Goal: Book appointment/travel/reservation

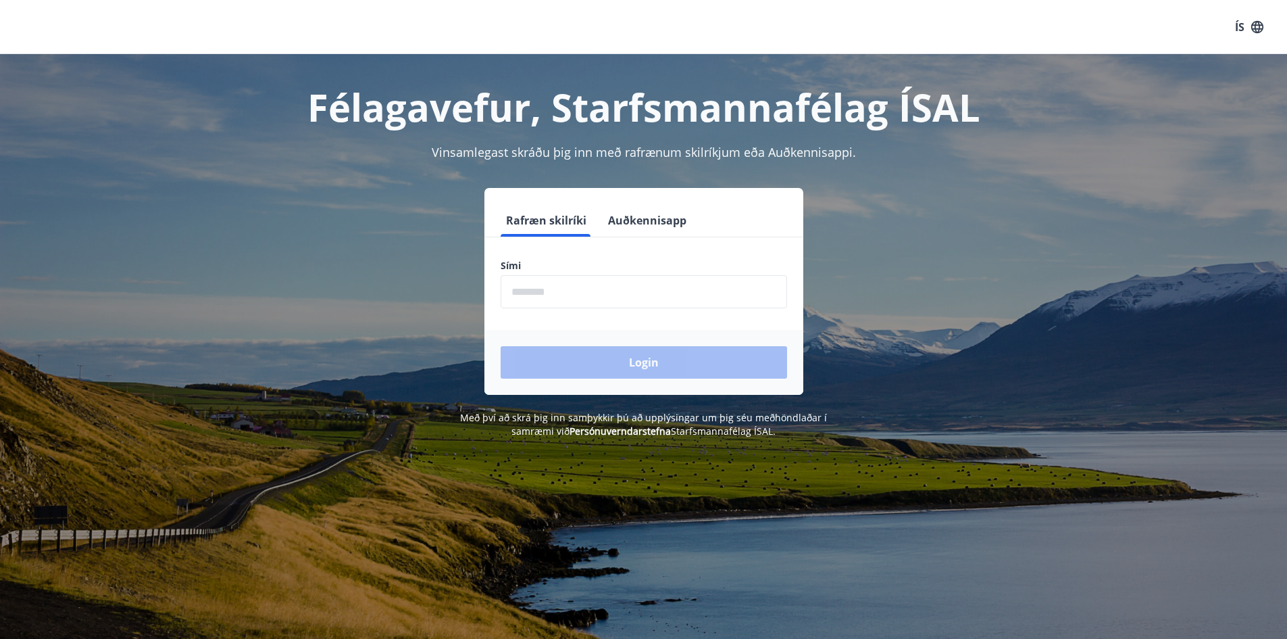
click at [614, 297] on input "phone" at bounding box center [644, 291] width 287 height 33
type input "********"
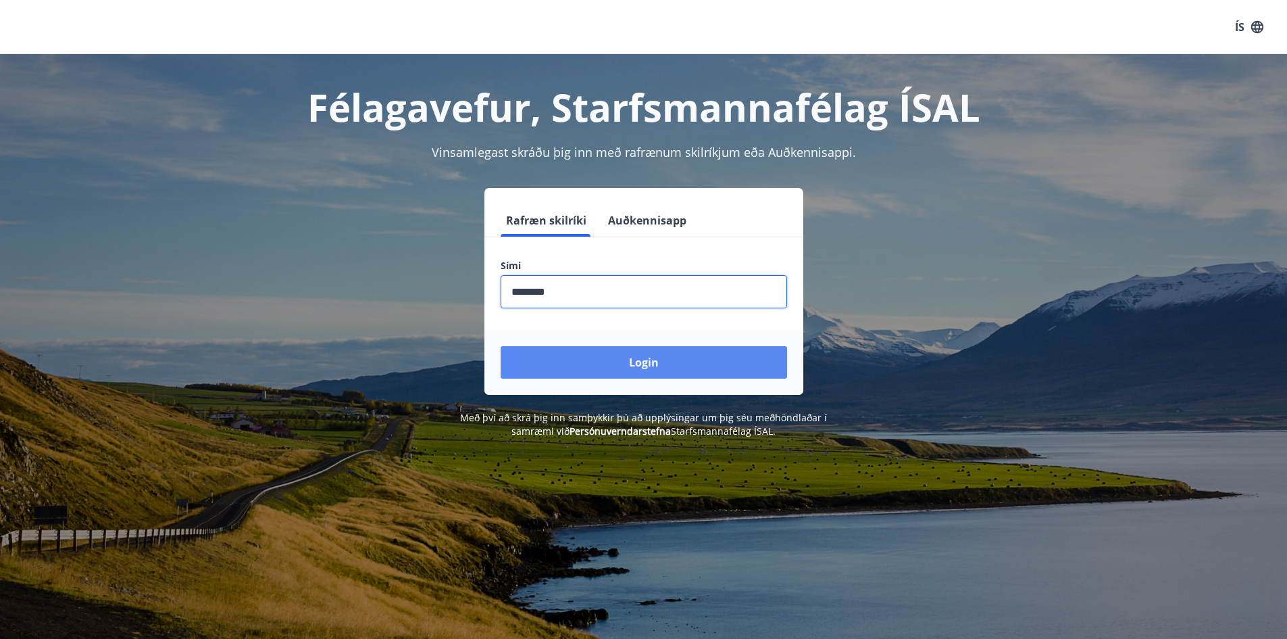
click at [628, 360] on button "Login" at bounding box center [644, 362] width 287 height 32
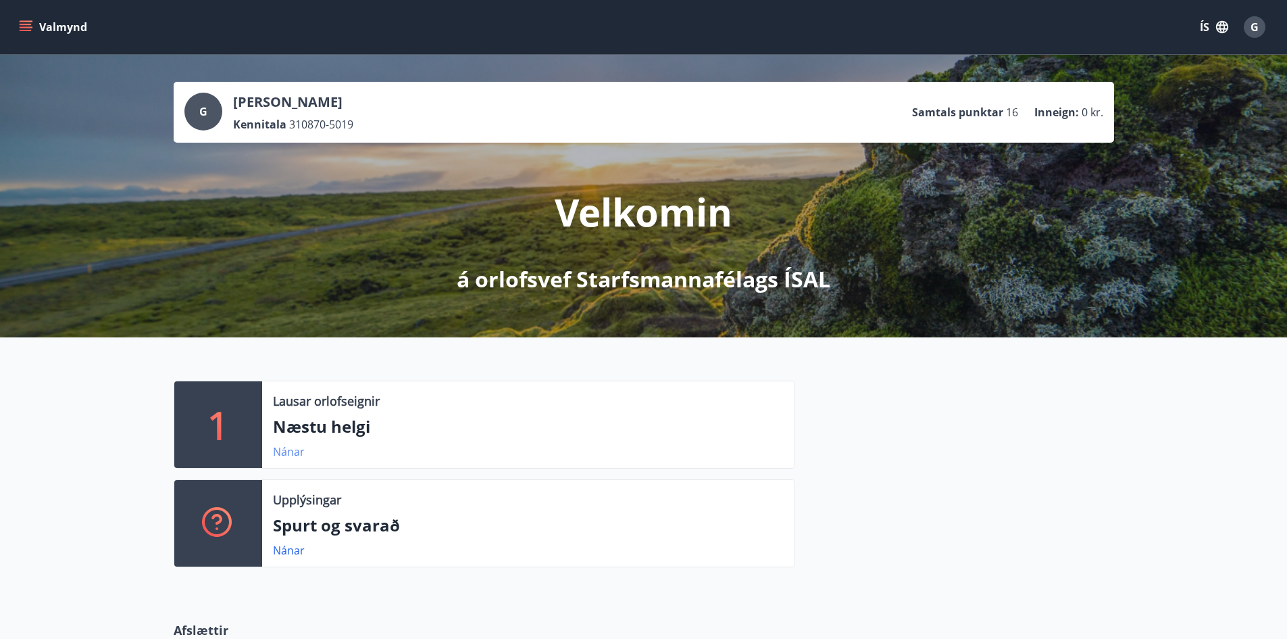
click at [299, 452] on link "Nánar" at bounding box center [289, 451] width 32 height 15
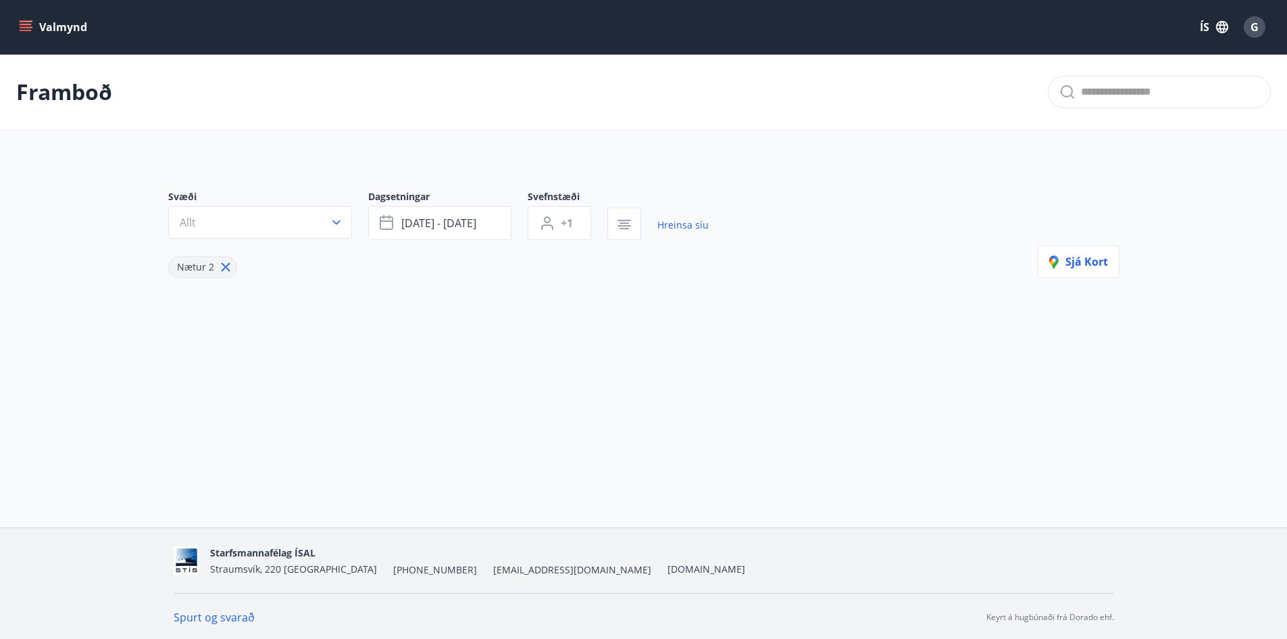
type input "*"
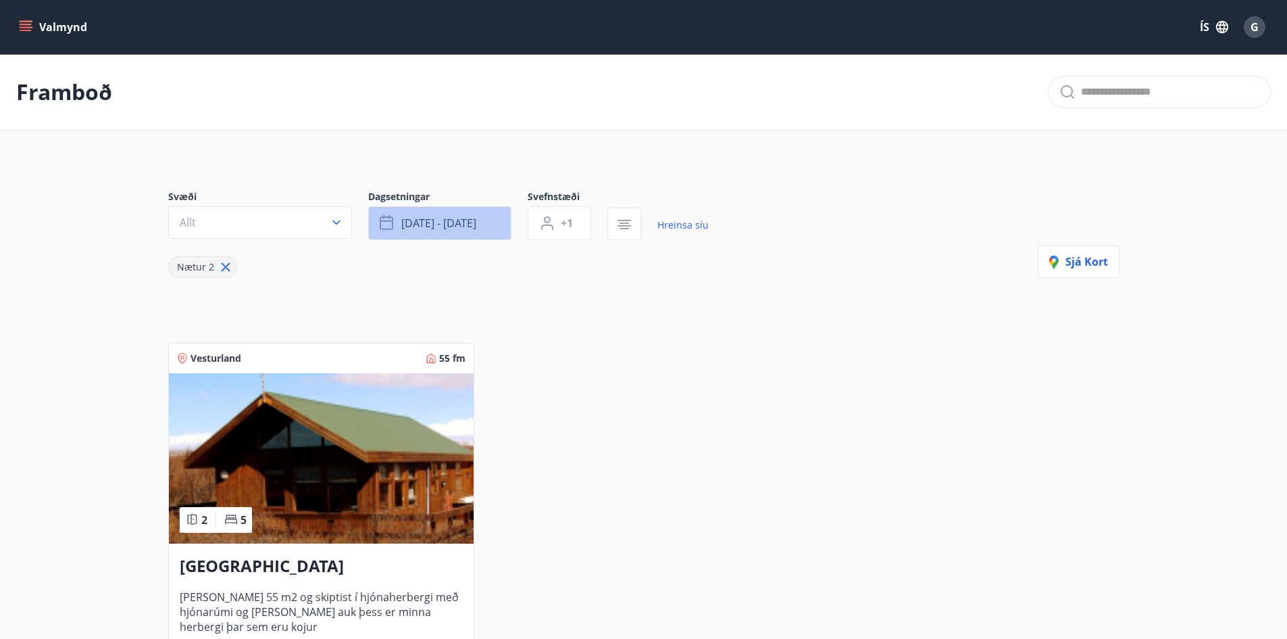
click at [412, 220] on span "[DATE] - [DATE]" at bounding box center [438, 223] width 75 height 15
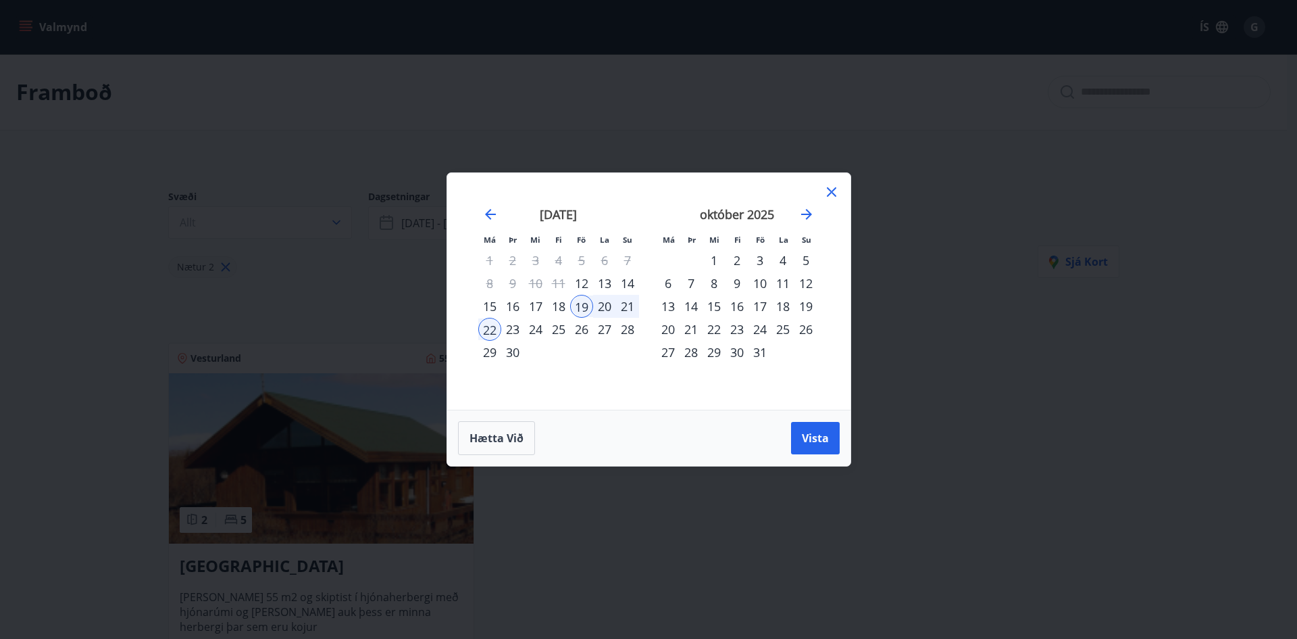
click at [583, 278] on div "12" at bounding box center [581, 283] width 23 height 23
click at [493, 304] on div "15" at bounding box center [489, 306] width 23 height 23
click at [816, 437] on span "Vista" at bounding box center [815, 437] width 27 height 15
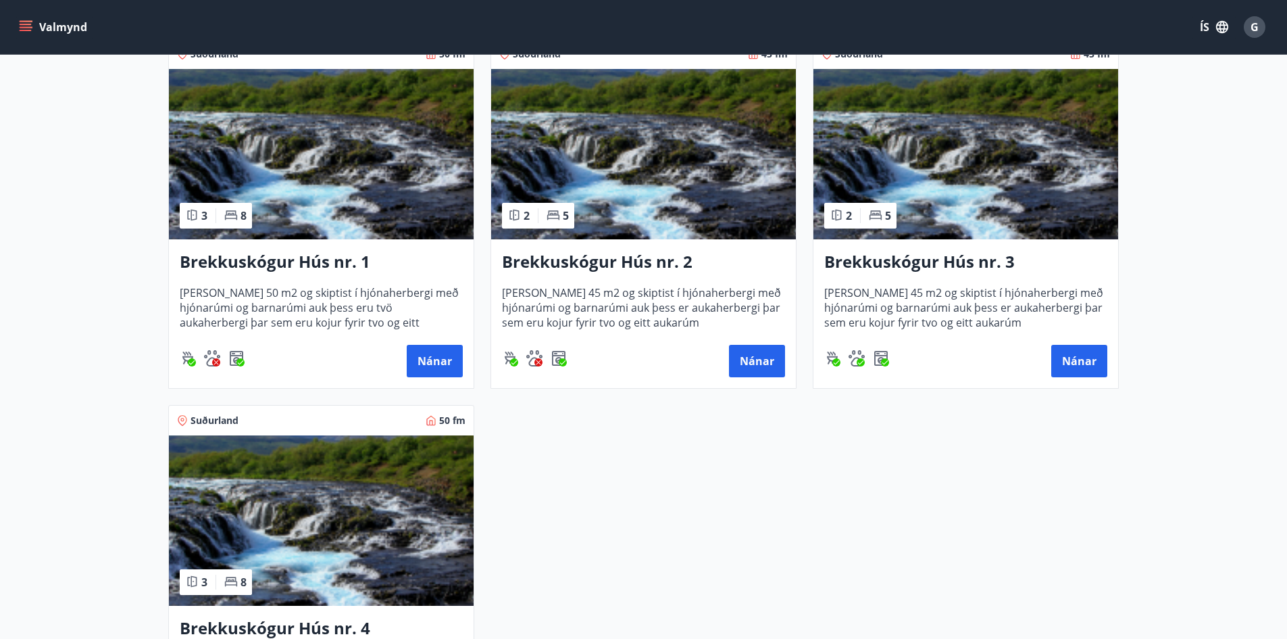
scroll to position [338, 0]
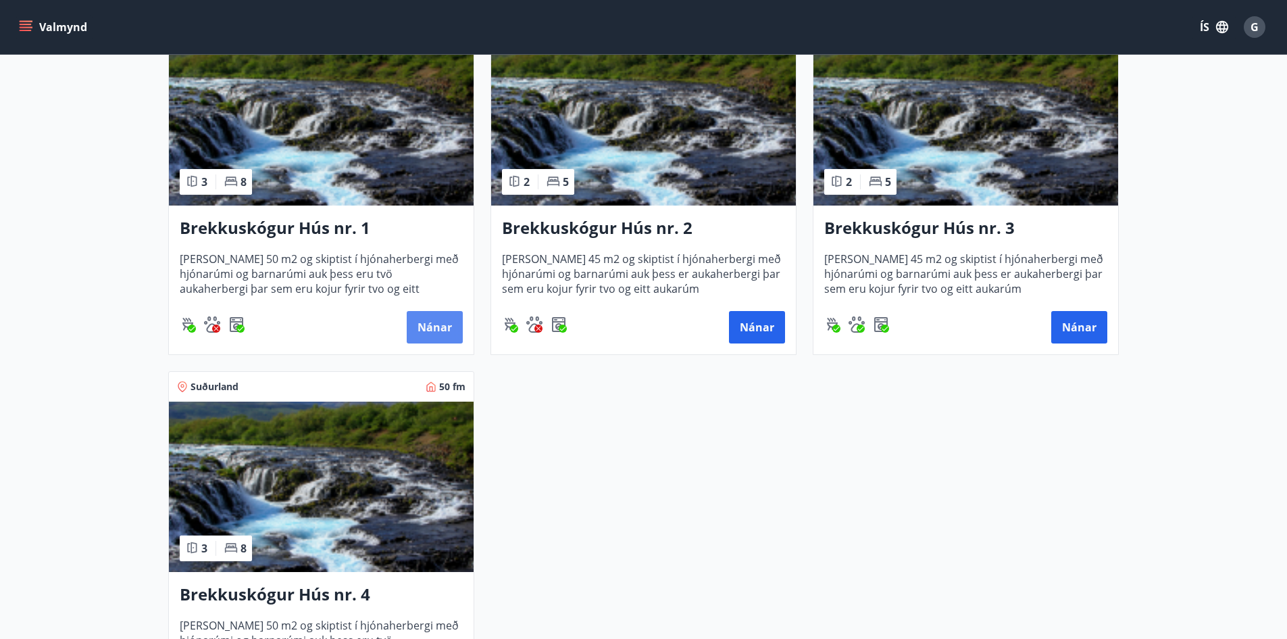
click at [410, 330] on button "Nánar" at bounding box center [435, 327] width 56 height 32
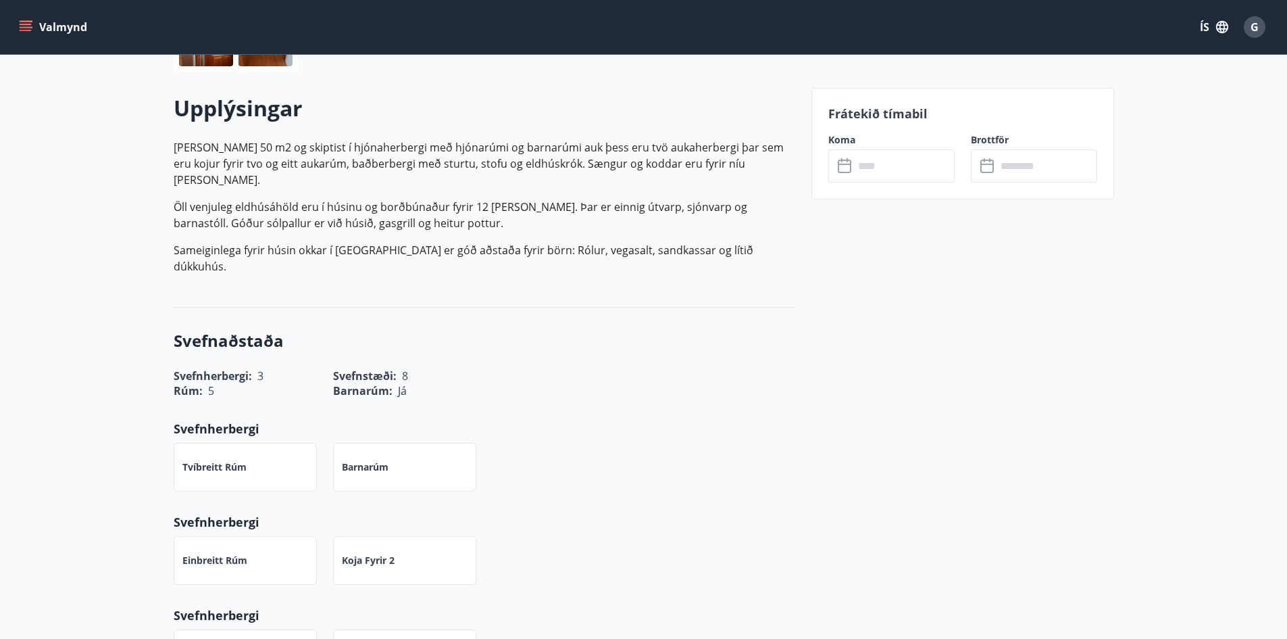
scroll to position [203, 0]
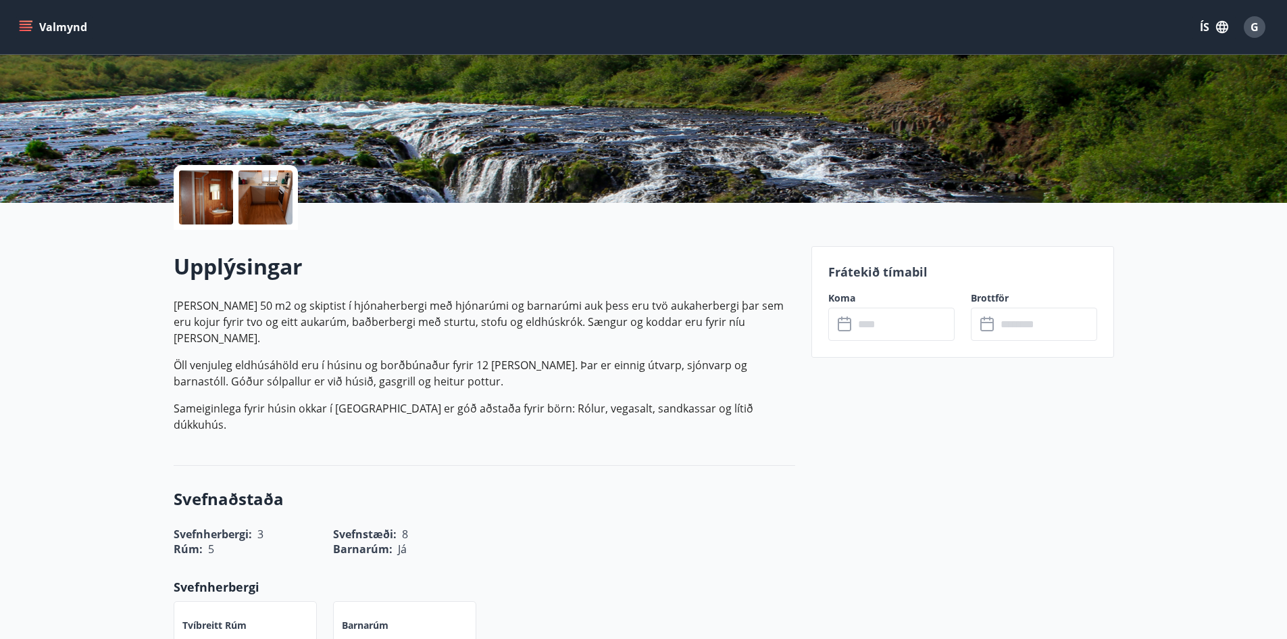
click at [897, 316] on input "text" at bounding box center [904, 323] width 101 height 33
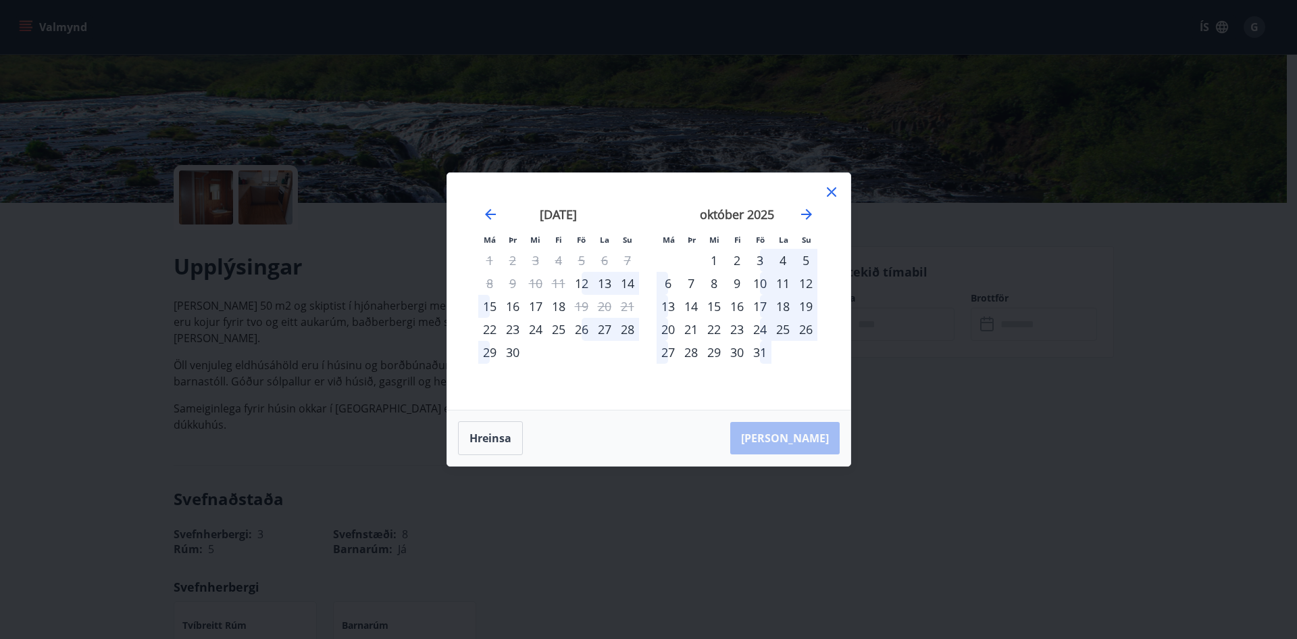
click at [603, 286] on div "13" at bounding box center [604, 283] width 23 height 23
click at [487, 312] on div "15" at bounding box center [489, 306] width 23 height 23
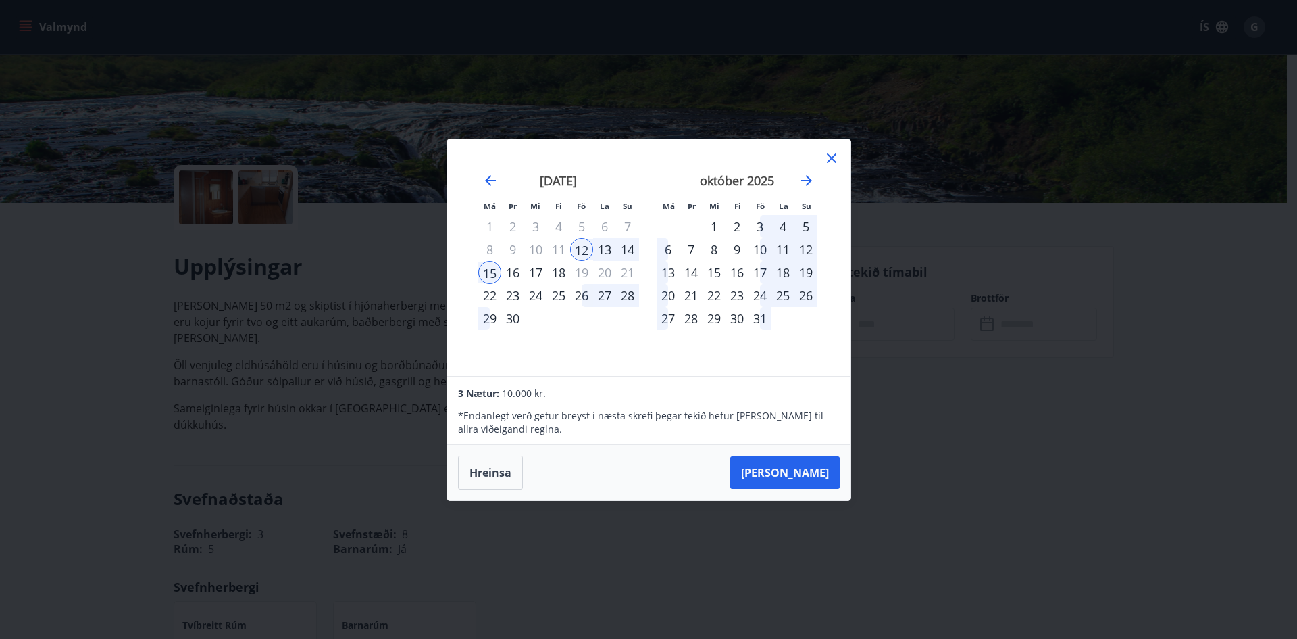
click at [609, 252] on div "13" at bounding box center [604, 249] width 23 height 23
click at [624, 249] on div "14" at bounding box center [627, 249] width 23 height 23
click at [811, 478] on button "[PERSON_NAME]" at bounding box center [784, 472] width 109 height 32
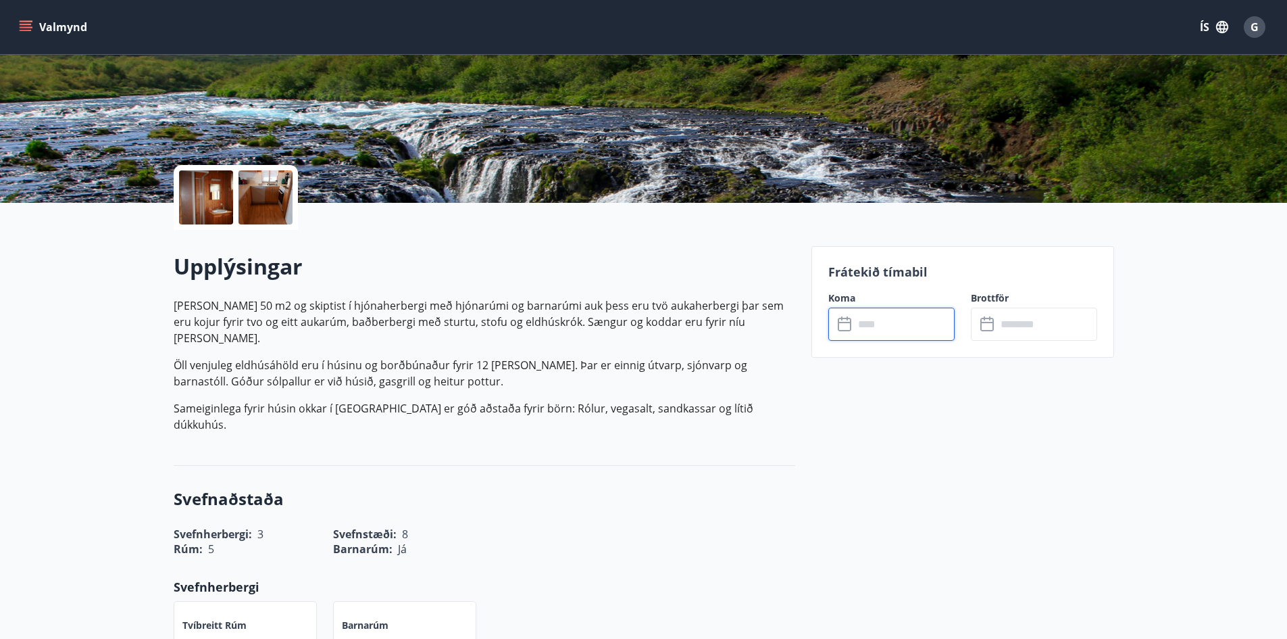
type input "******"
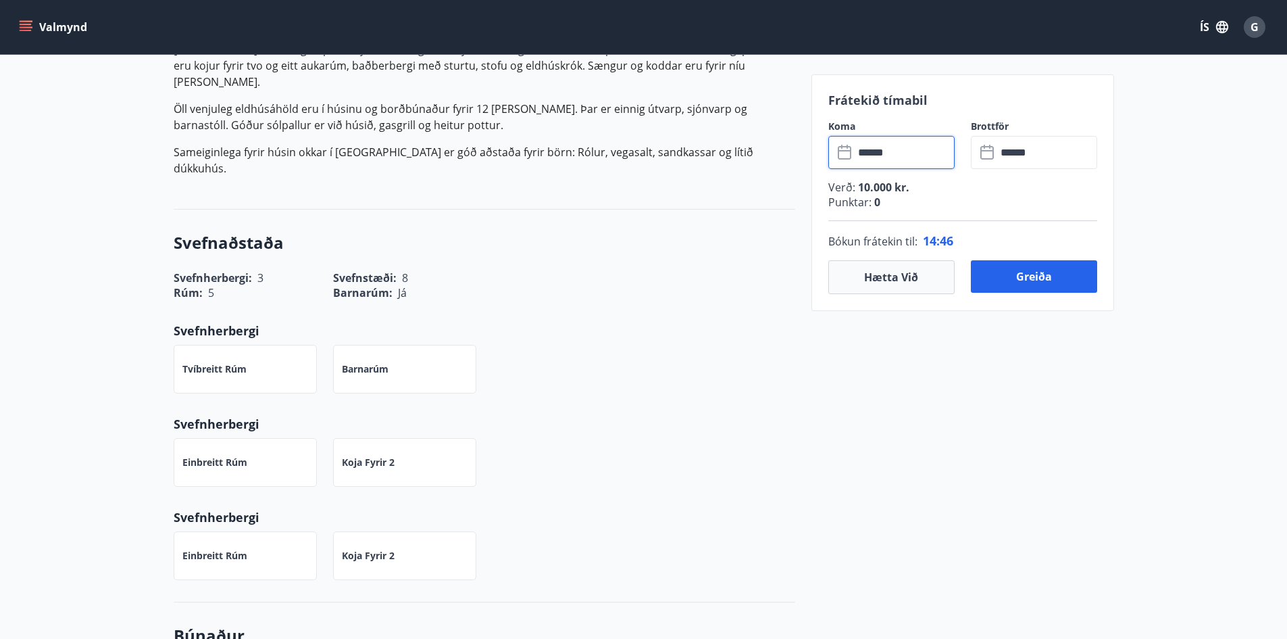
scroll to position [473, 0]
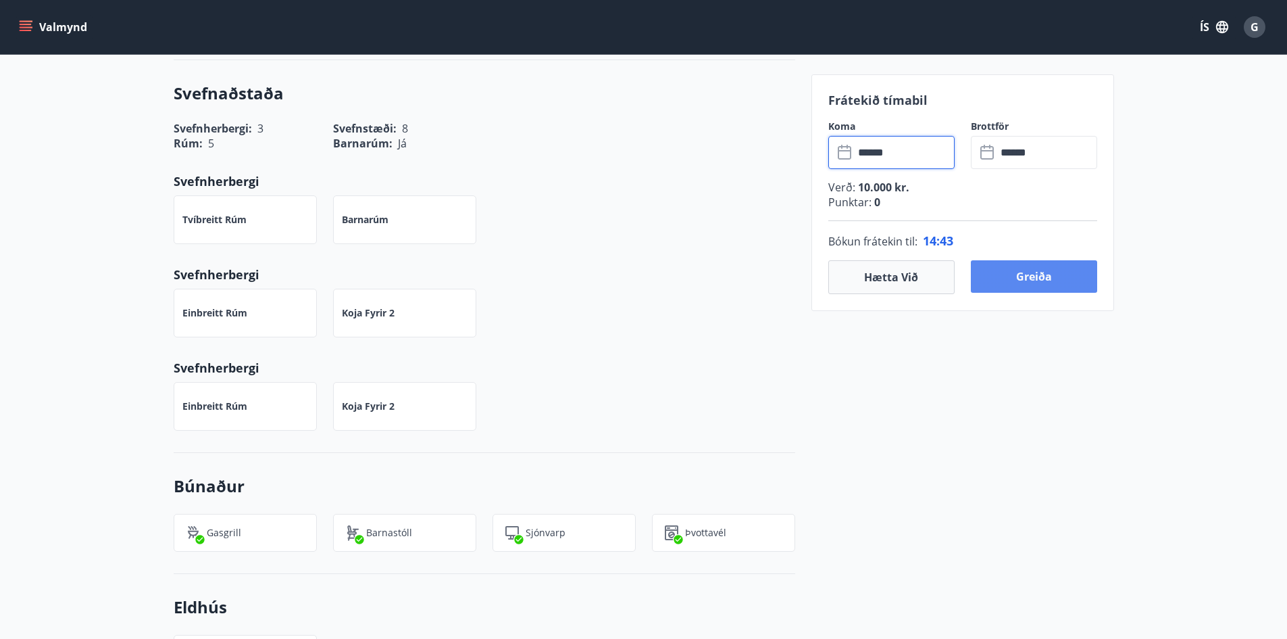
click at [1033, 283] on button "Greiða" at bounding box center [1034, 276] width 126 height 32
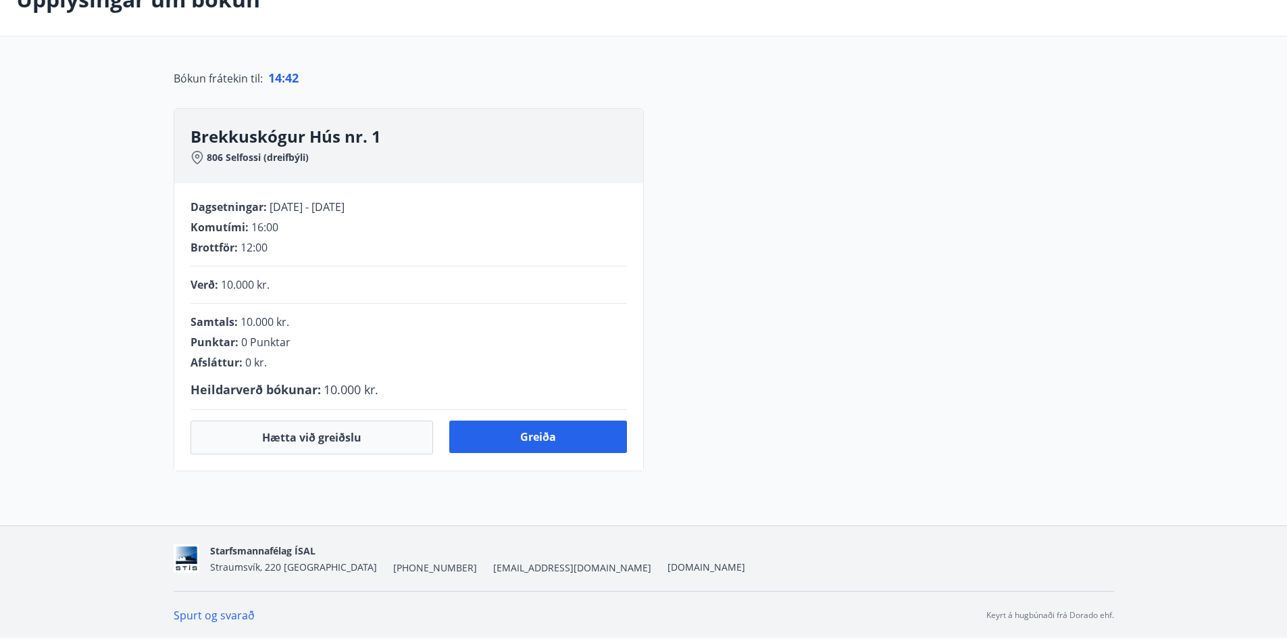
scroll to position [255, 0]
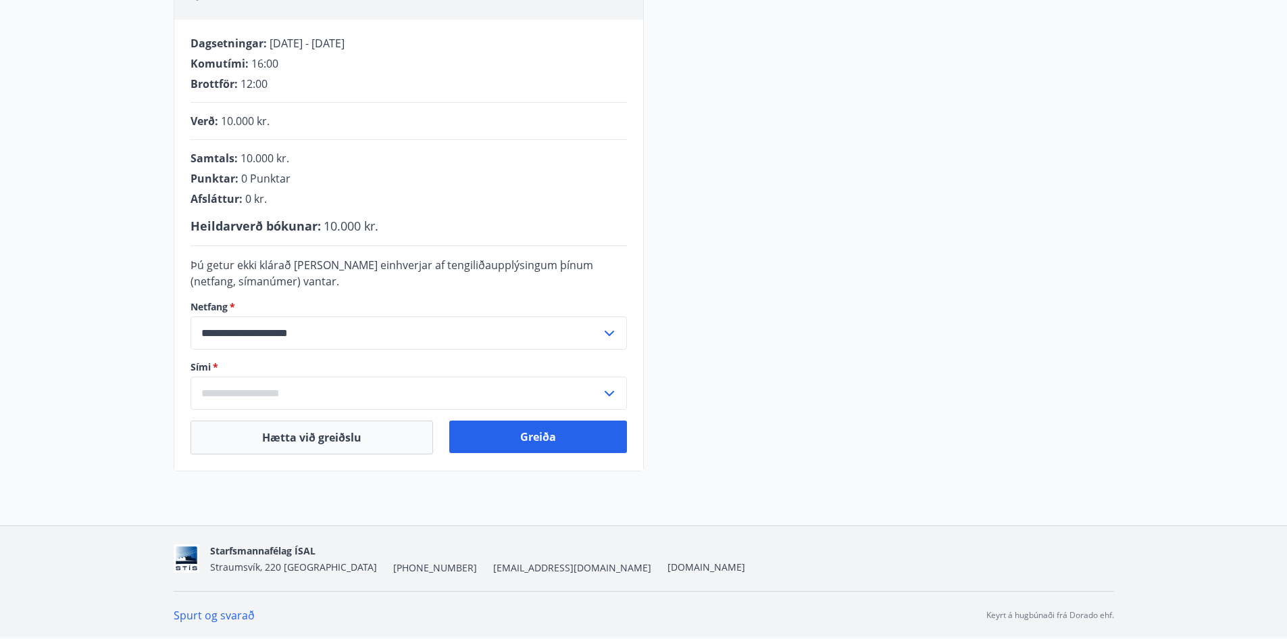
click at [612, 337] on icon at bounding box center [609, 333] width 16 height 16
click at [466, 380] on input "text" at bounding box center [396, 392] width 411 height 33
click at [355, 393] on input "text" at bounding box center [396, 392] width 411 height 33
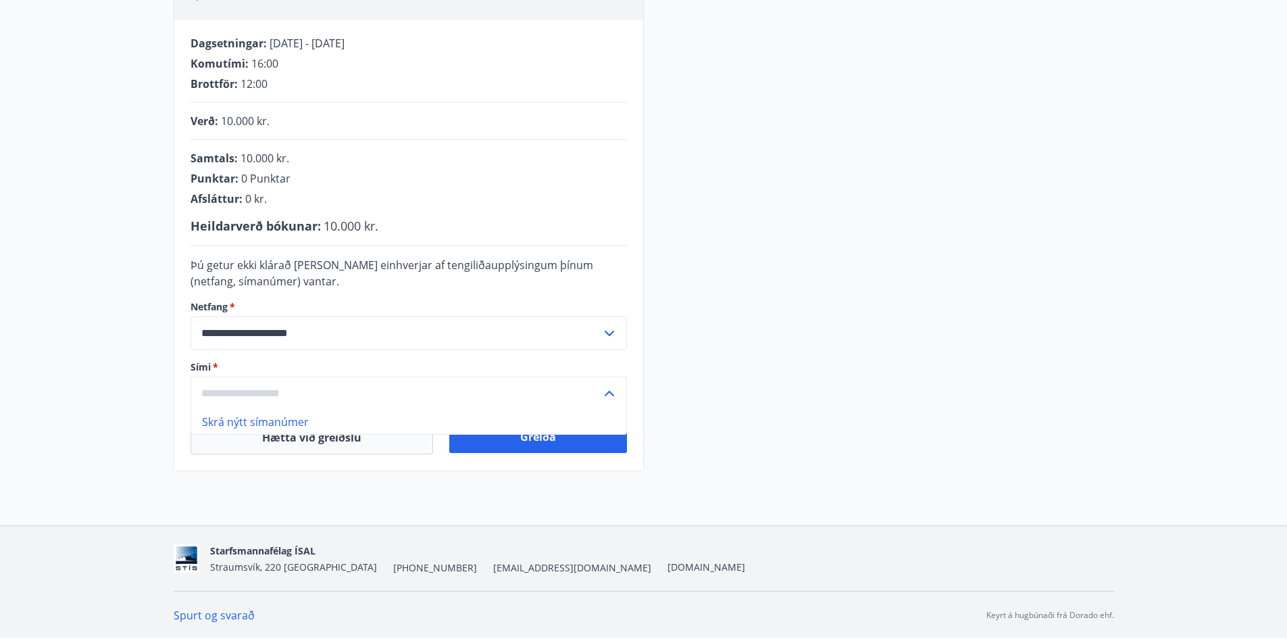
click at [355, 393] on input "text" at bounding box center [396, 392] width 411 height 33
click at [607, 335] on icon at bounding box center [609, 333] width 16 height 16
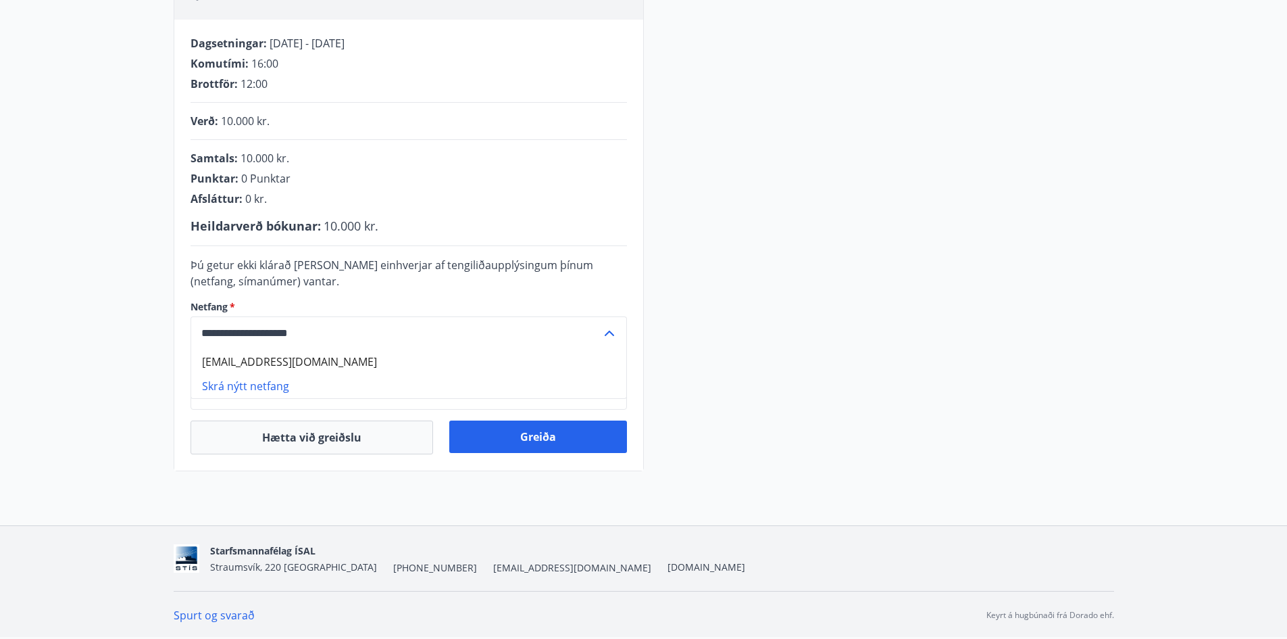
click at [614, 330] on icon at bounding box center [609, 333] width 16 height 16
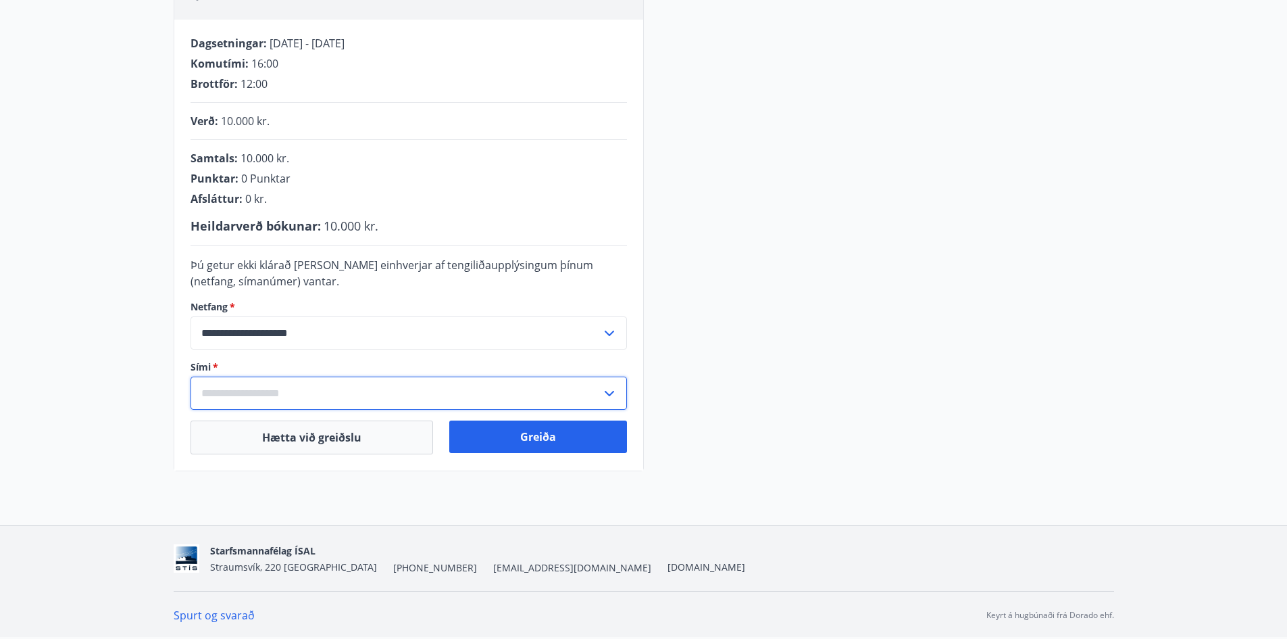
click at [342, 399] on input "text" at bounding box center [396, 392] width 411 height 33
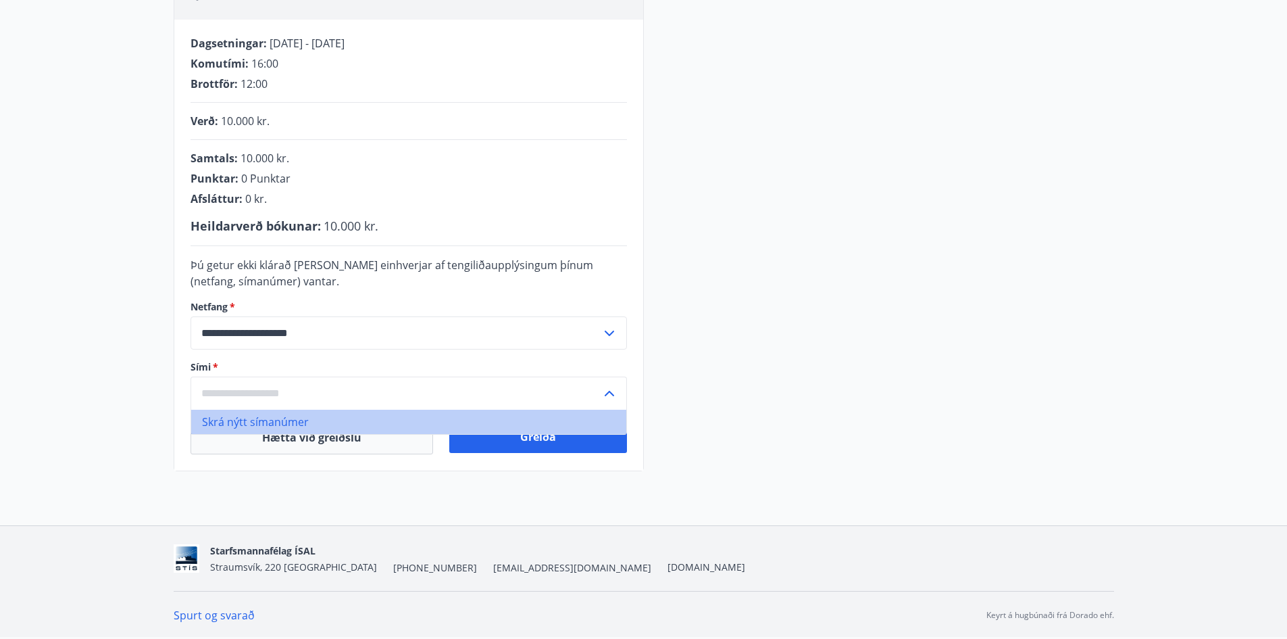
click at [289, 424] on li "Skrá nýtt símanúmer" at bounding box center [408, 422] width 435 height 24
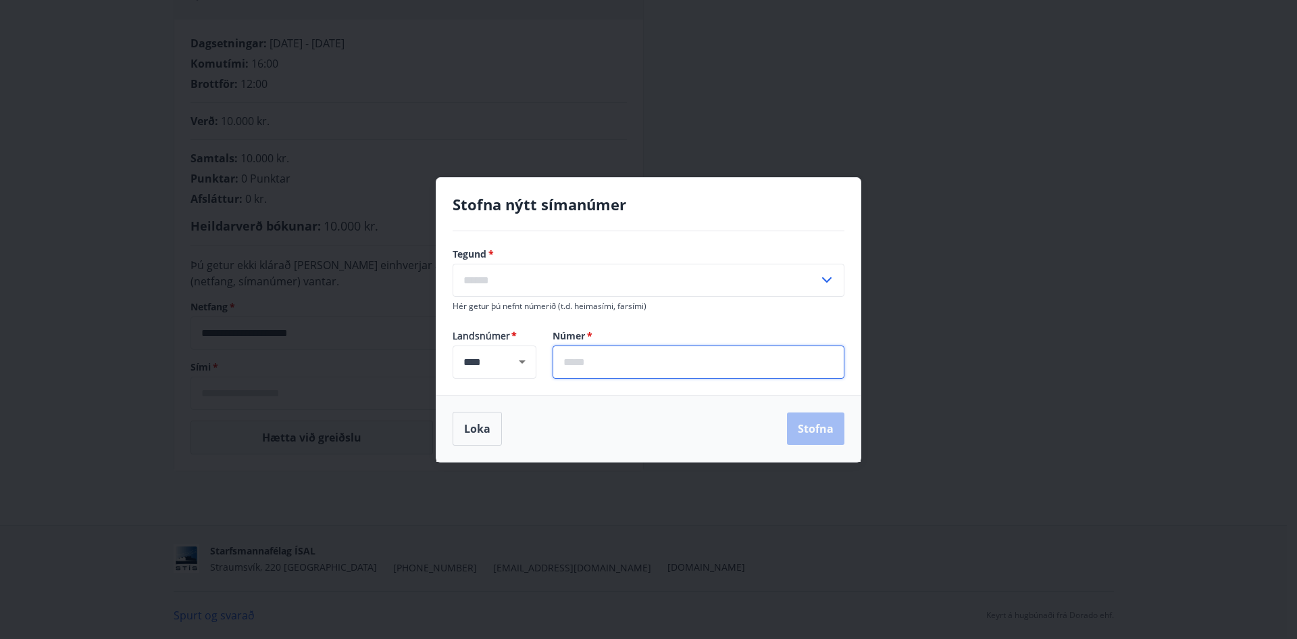
click at [612, 363] on input "text" at bounding box center [699, 361] width 292 height 33
click at [828, 277] on icon at bounding box center [827, 280] width 16 height 16
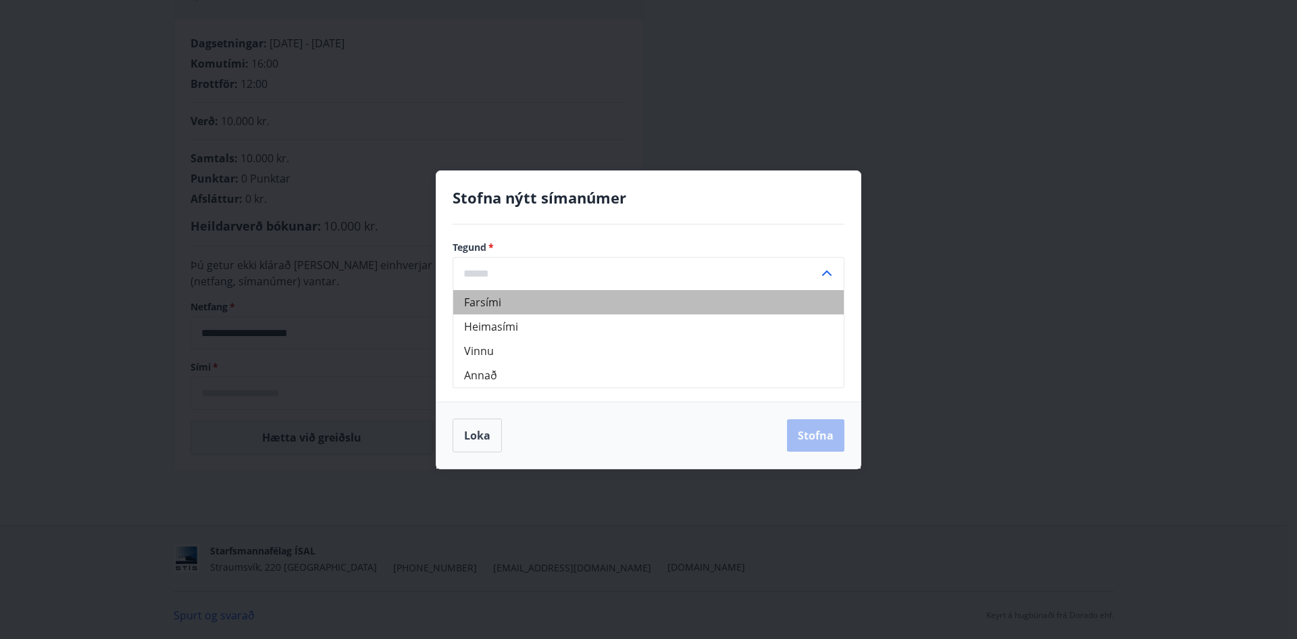
click at [692, 296] on li "Farsími" at bounding box center [648, 302] width 391 height 24
type input "*******"
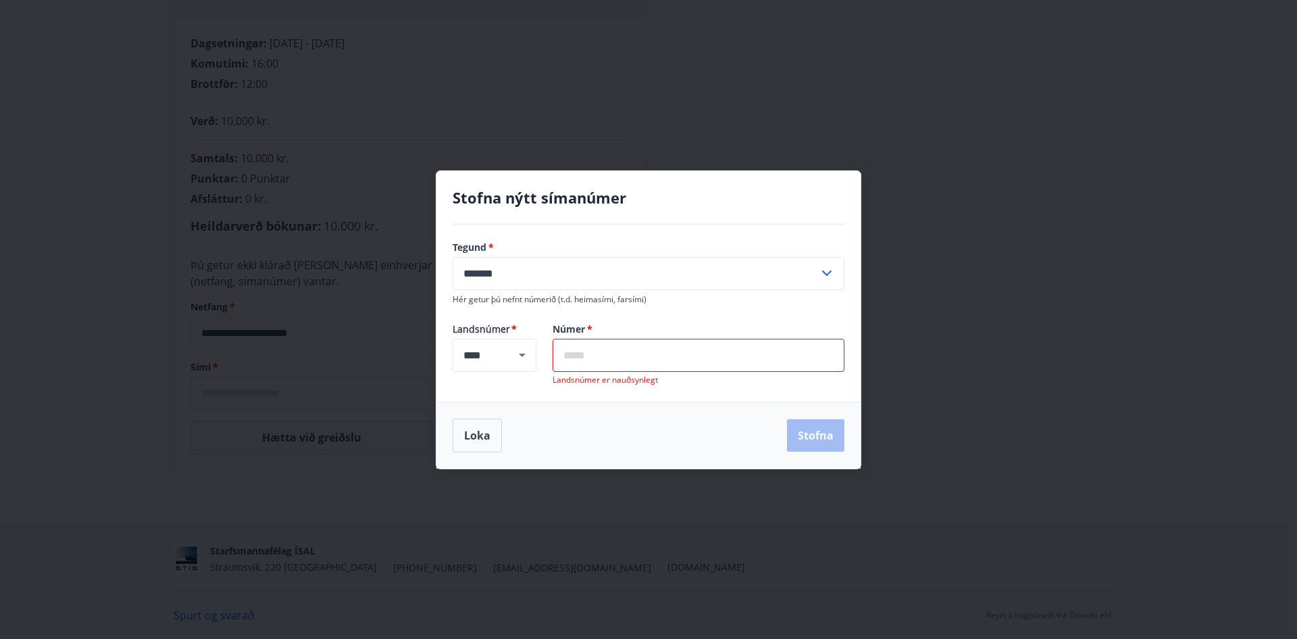
click at [676, 353] on input "text" at bounding box center [699, 355] width 292 height 33
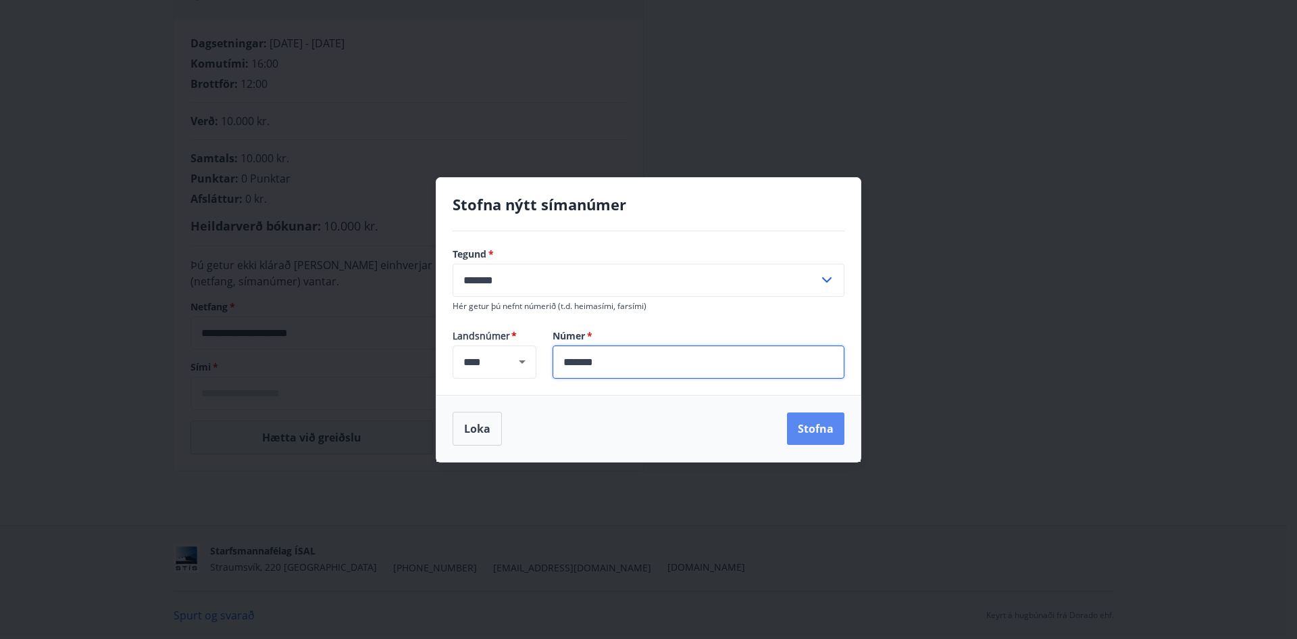
type input "*******"
click at [820, 415] on button "Stofna" at bounding box center [815, 428] width 57 height 32
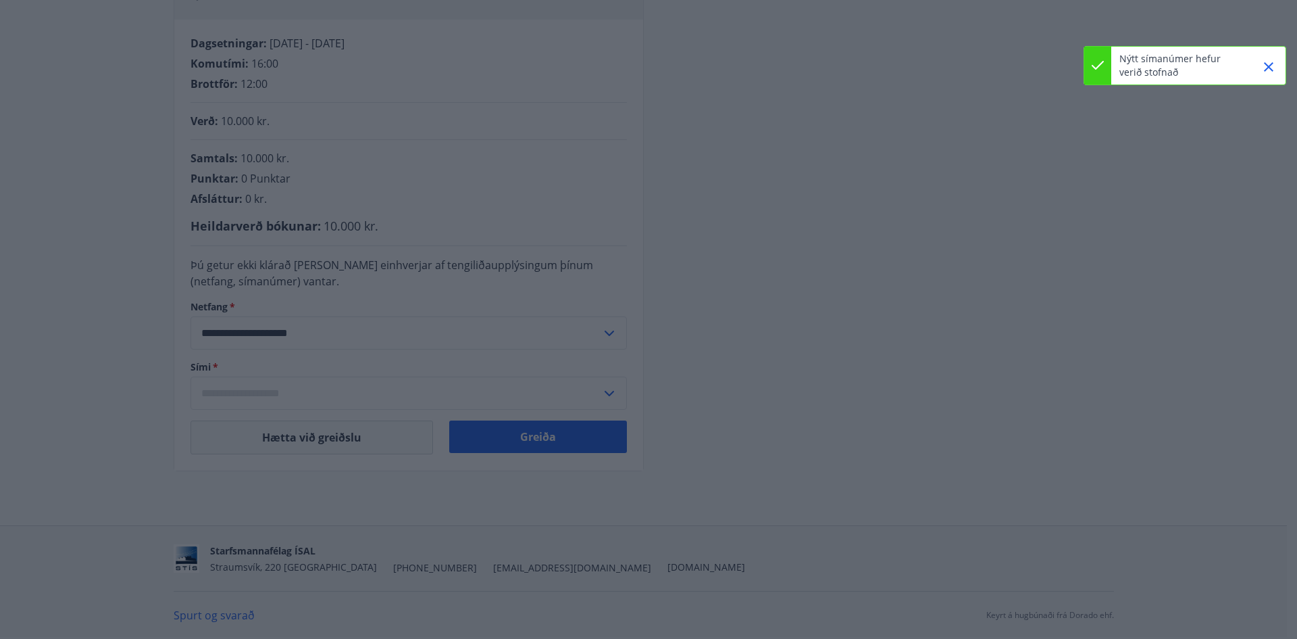
type input "**********"
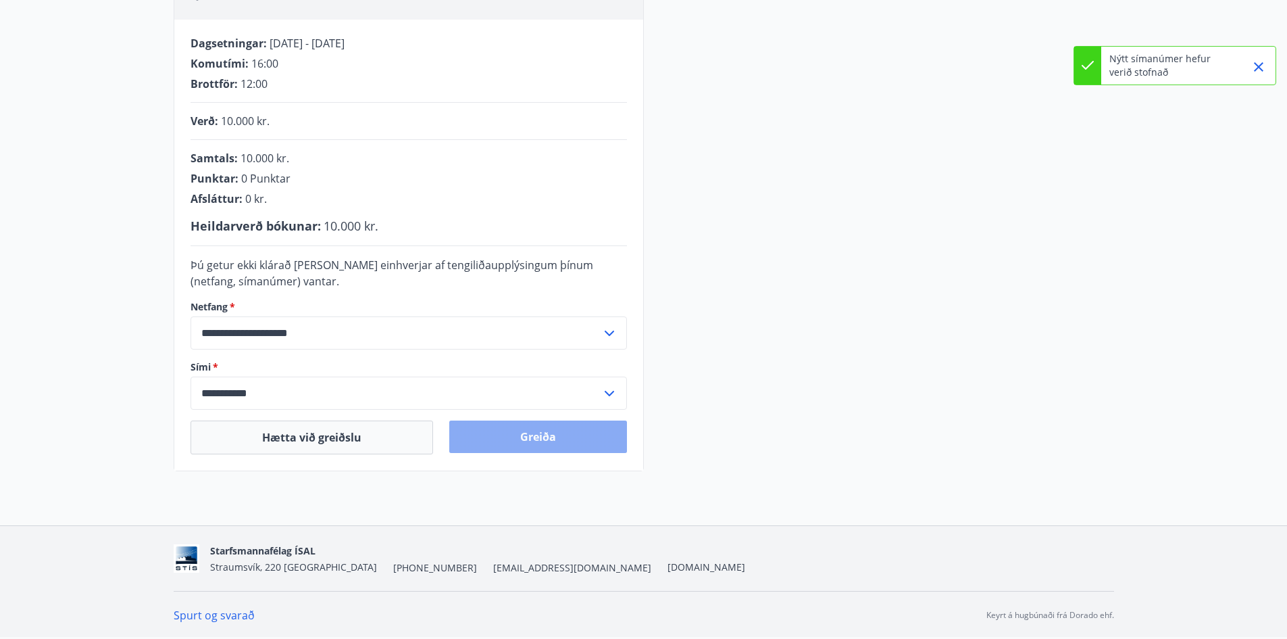
click at [563, 439] on button "Greiða" at bounding box center [538, 436] width 178 height 32
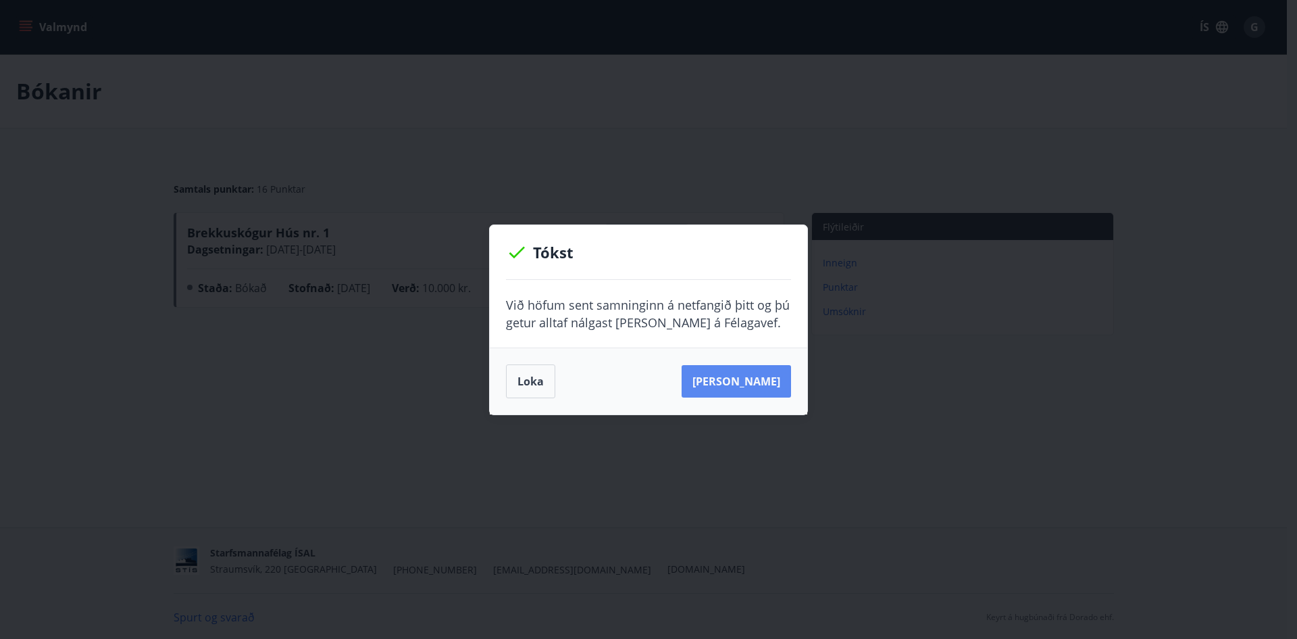
click at [744, 385] on button "[PERSON_NAME]" at bounding box center [736, 381] width 109 height 32
click at [755, 380] on button "[PERSON_NAME]" at bounding box center [736, 381] width 109 height 32
click at [547, 389] on button "Loka" at bounding box center [530, 381] width 49 height 34
